Goal: Task Accomplishment & Management: Manage account settings

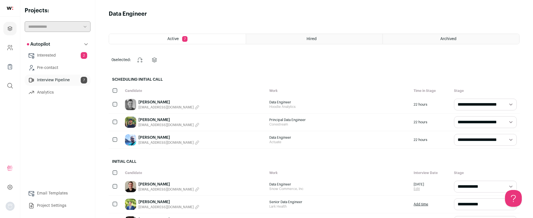
click at [51, 51] on link "Interested 2" at bounding box center [58, 55] width 66 height 11
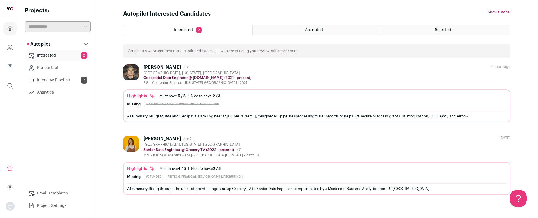
click at [158, 138] on div "[PERSON_NAME]" at bounding box center [162, 139] width 38 height 6
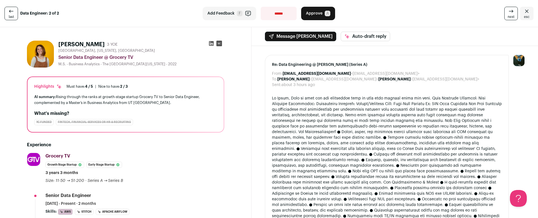
click at [9, 11] on icon at bounding box center [11, 11] width 4 height 3
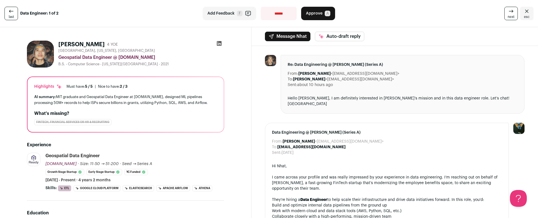
click at [523, 14] on icon "Close" at bounding box center [526, 11] width 7 height 7
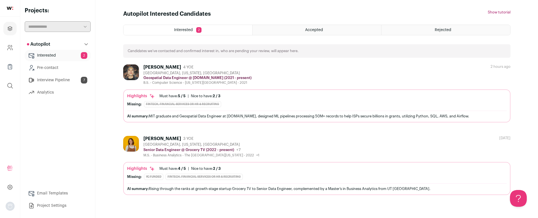
click at [53, 53] on link "Interested 2" at bounding box center [58, 55] width 66 height 11
click at [161, 66] on div "[PERSON_NAME]" at bounding box center [162, 68] width 38 height 6
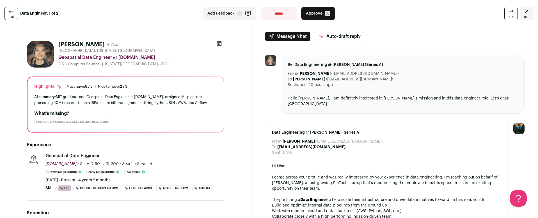
click at [315, 17] on button "Approve A" at bounding box center [318, 13] width 34 height 13
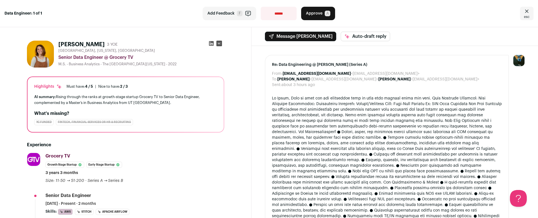
click at [523, 13] on icon "Close" at bounding box center [526, 11] width 7 height 7
